Goal: Information Seeking & Learning: Check status

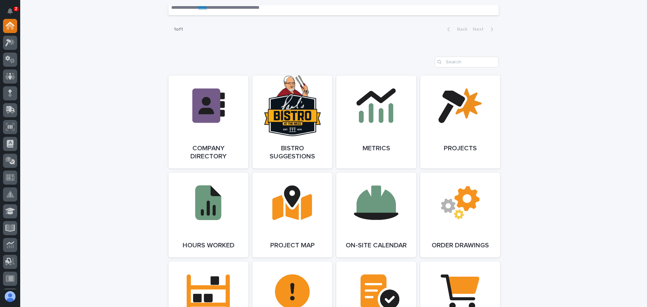
scroll to position [506, 0]
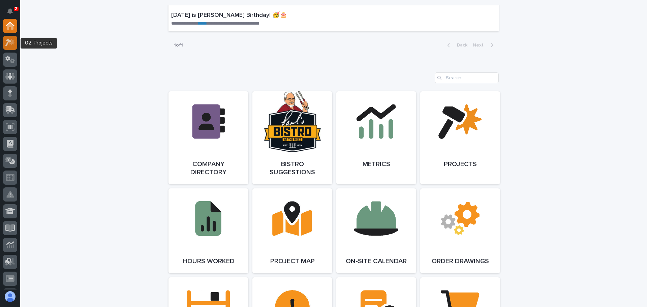
click at [10, 42] on icon at bounding box center [8, 42] width 6 height 7
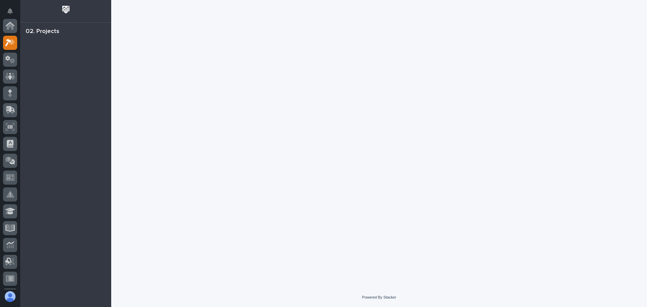
scroll to position [17, 0]
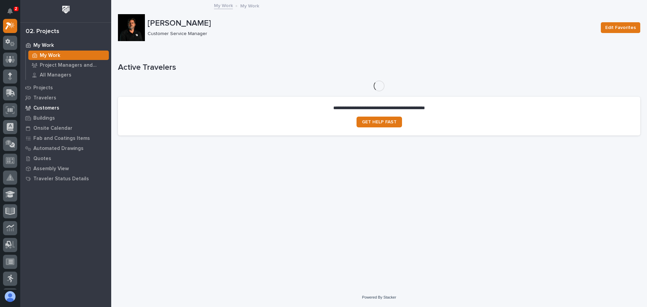
click at [53, 107] on p "Customers" at bounding box center [46, 108] width 26 height 6
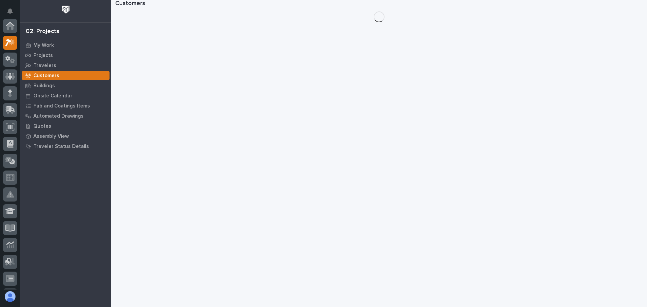
scroll to position [17, 0]
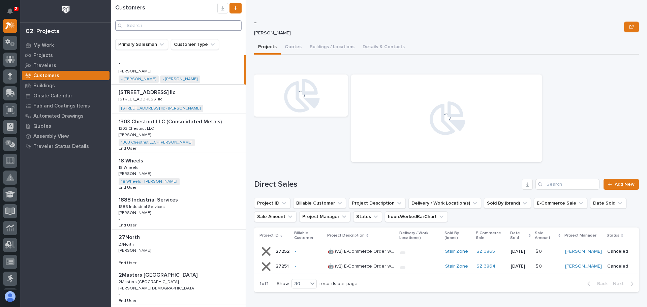
click at [145, 25] on input "Search" at bounding box center [178, 25] width 126 height 11
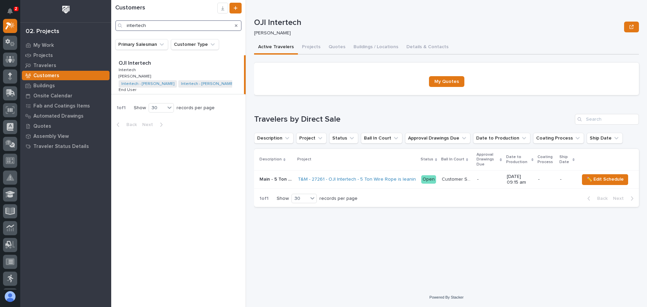
type input "intertech"
click at [132, 65] on p "OJI Intertech" at bounding box center [136, 63] width 34 height 8
click at [282, 177] on p "Main - 5 Ton Wire Rope is leaning" at bounding box center [277, 178] width 34 height 7
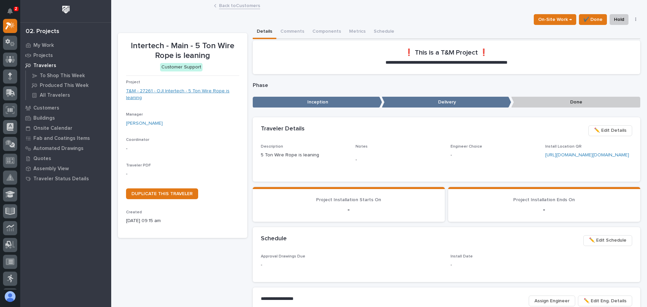
click at [155, 90] on link "T&M - 27261 - OJI Intertech - 5 Ton Wire Rope is leaning" at bounding box center [182, 95] width 113 height 14
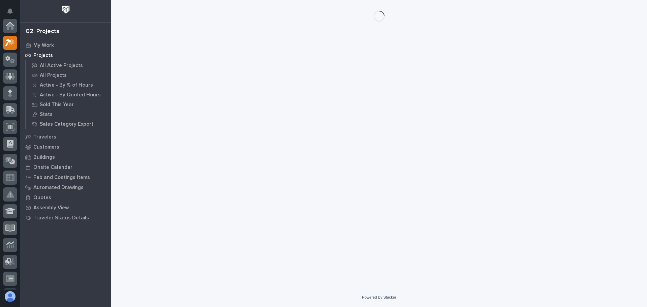
scroll to position [17, 0]
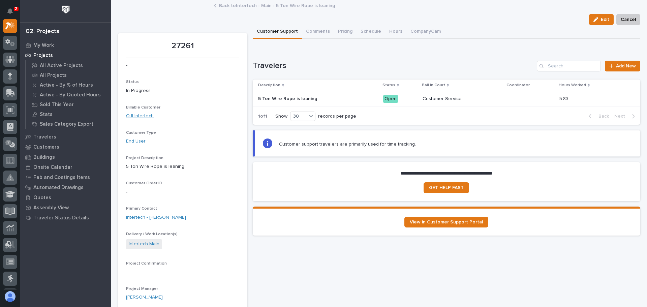
click at [139, 117] on link "OJI Intertech" at bounding box center [140, 116] width 28 height 7
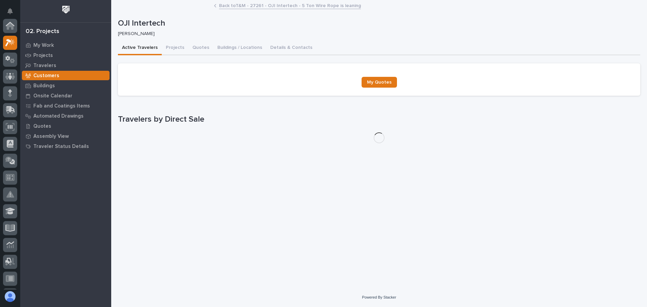
scroll to position [17, 0]
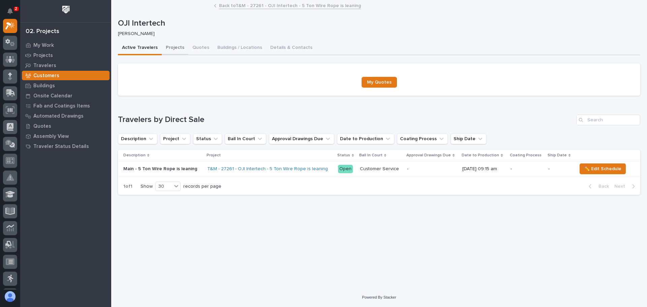
click at [172, 47] on button "Projects" at bounding box center [175, 48] width 27 height 14
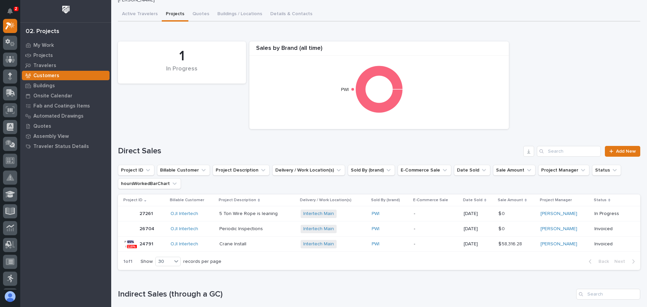
scroll to position [67, 0]
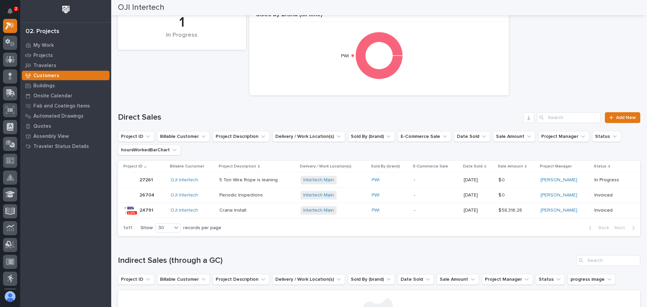
click at [143, 210] on p "24791" at bounding box center [147, 209] width 15 height 7
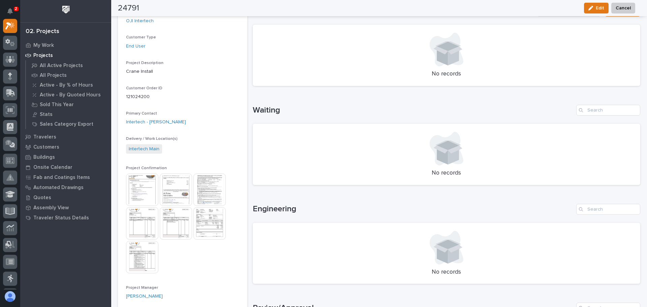
scroll to position [169, 0]
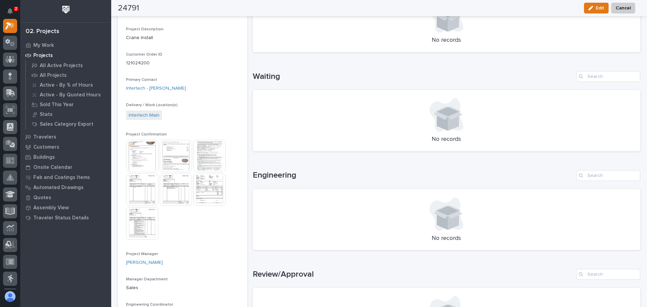
click at [147, 158] on img at bounding box center [142, 156] width 32 height 32
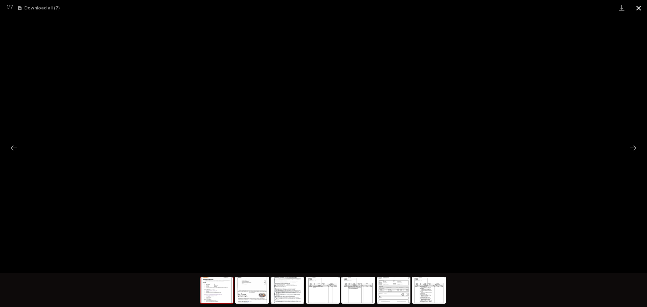
click at [638, 7] on button "Close gallery" at bounding box center [639, 8] width 17 height 16
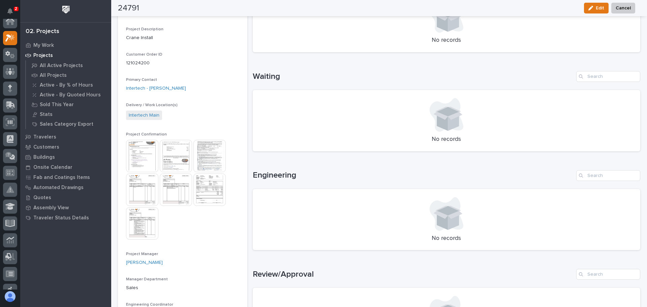
scroll to position [0, 0]
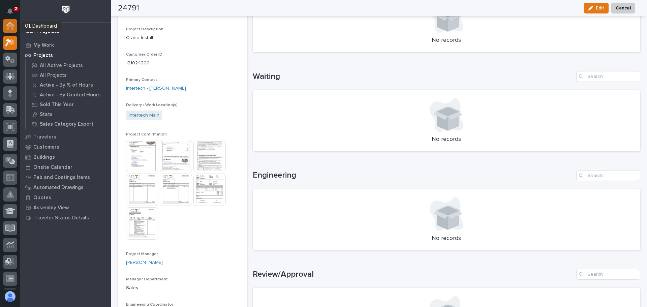
click at [10, 26] on icon at bounding box center [10, 26] width 7 height 7
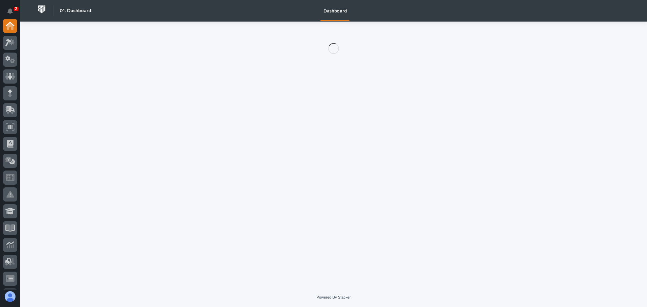
click at [14, 8] on div "2" at bounding box center [16, 9] width 5 height 4
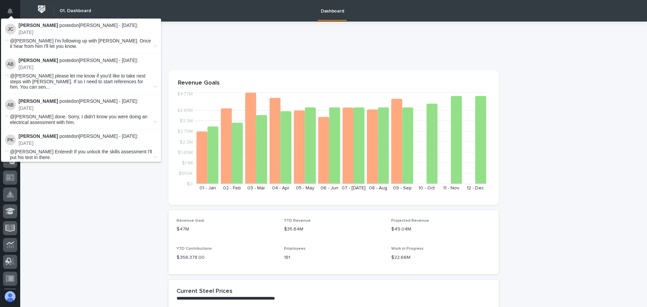
click at [150, 9] on div "Dashboard" at bounding box center [362, 11] width 536 height 22
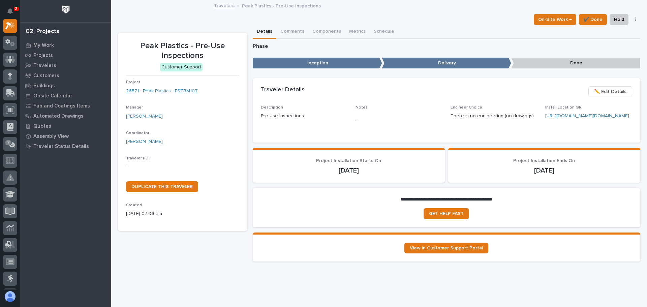
click at [144, 90] on link "26571 - Peak Plastics - FSTRM10T" at bounding box center [162, 91] width 72 height 7
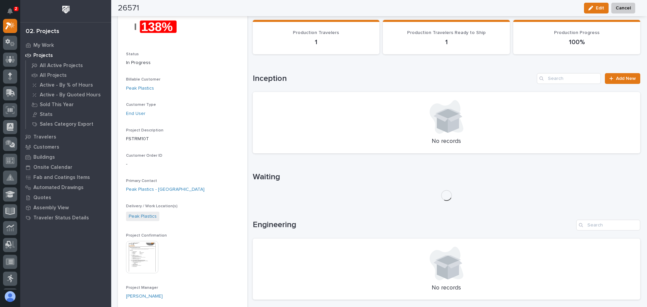
scroll to position [135, 0]
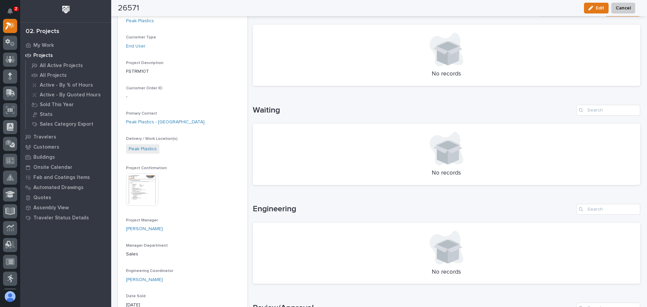
click at [142, 188] on img at bounding box center [142, 190] width 32 height 32
